Goal: Book appointment/travel/reservation

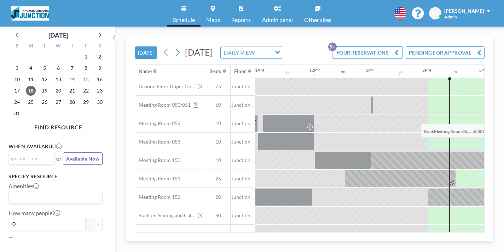
scroll to position [0, 621]
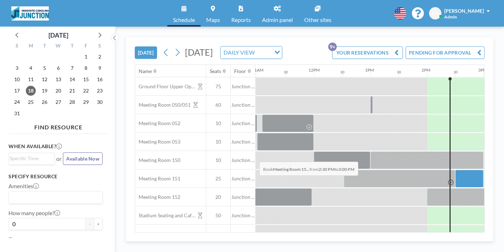
click at [456, 170] on div at bounding box center [470, 179] width 28 height 18
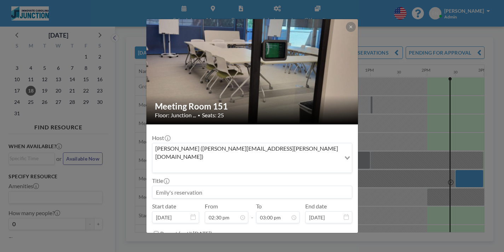
click at [359, 124] on div "Meeting Room 151 Floor: Junction ... • Seats: 25 Host [PERSON_NAME] ([PERSON_NA…" at bounding box center [252, 126] width 504 height 252
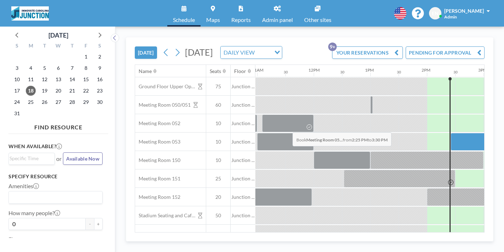
drag, startPoint x: 253, startPoint y: 116, endPoint x: 291, endPoint y: 115, distance: 37.5
click at [451, 133] on div at bounding box center [481, 142] width 61 height 18
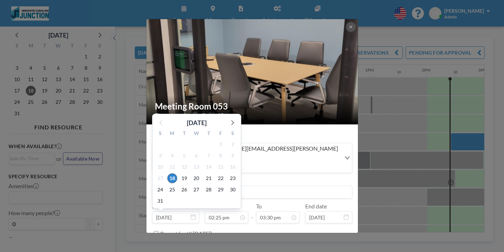
click at [202, 195] on div "3" at bounding box center [196, 200] width 12 height 11
click at [289, 186] on input at bounding box center [253, 192] width 200 height 12
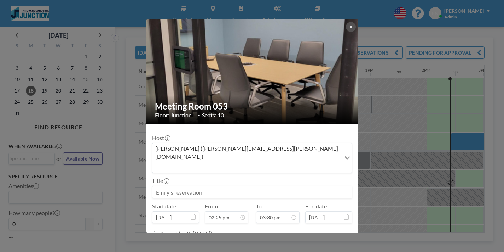
scroll to position [18, 0]
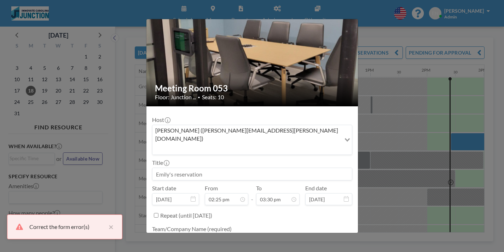
click at [222, 234] on textarea at bounding box center [252, 240] width 200 height 12
type textarea "U"
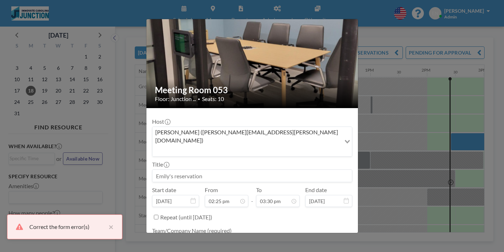
type textarea "Innovate"
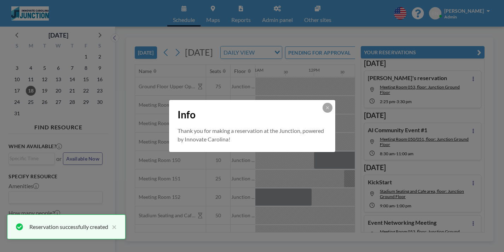
scroll to position [0, 0]
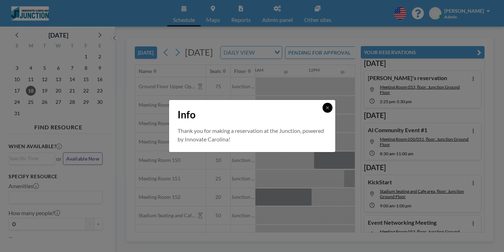
click at [326, 110] on icon at bounding box center [328, 107] width 4 height 4
